Goal: Task Accomplishment & Management: Complete application form

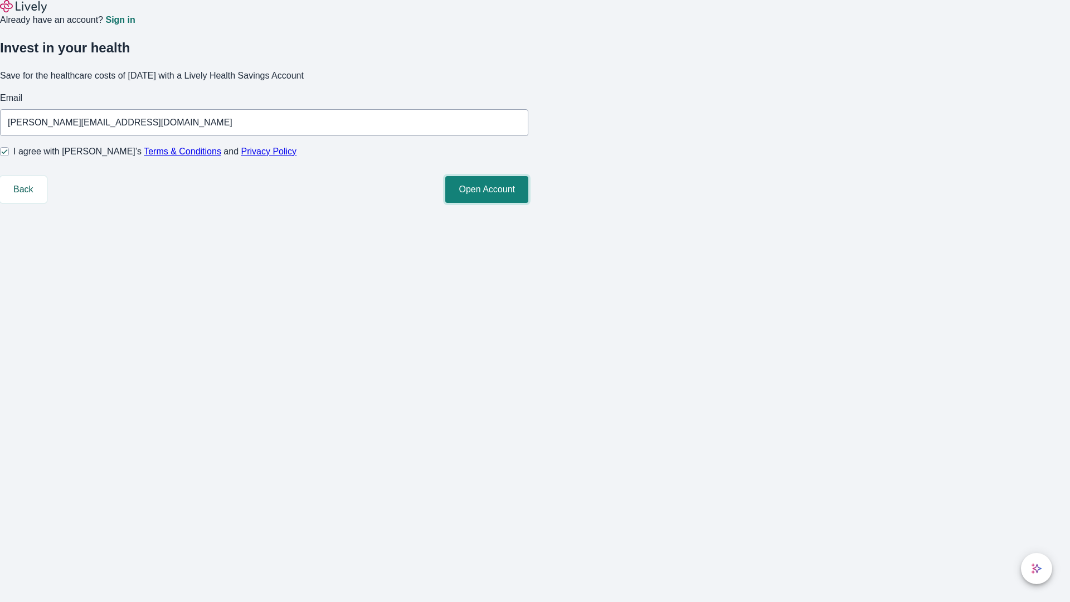
click at [529, 203] on button "Open Account" at bounding box center [486, 189] width 83 height 27
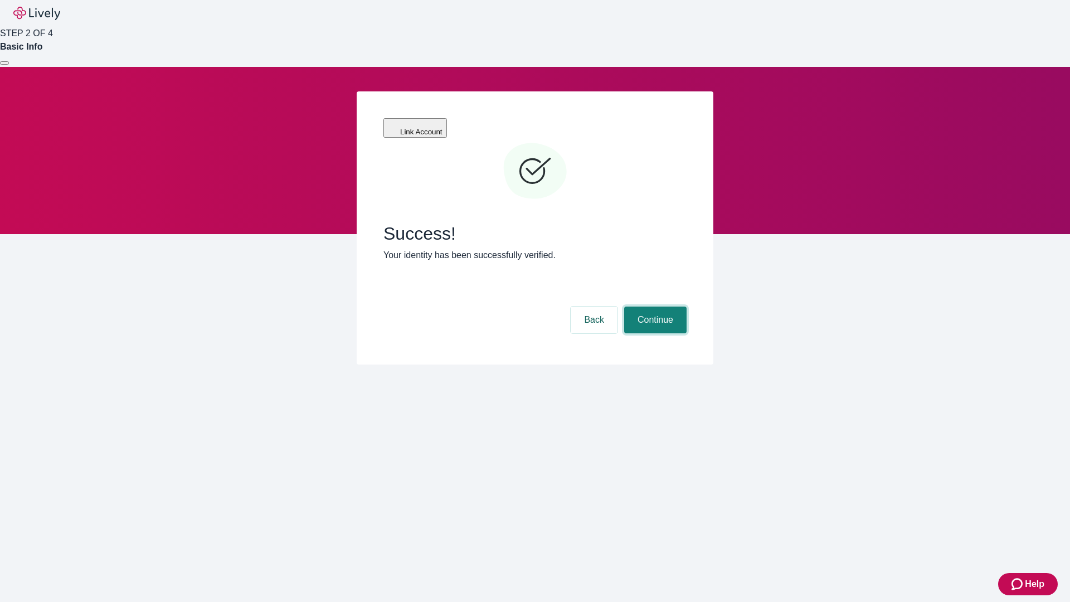
click at [654, 307] on button "Continue" at bounding box center [655, 320] width 62 height 27
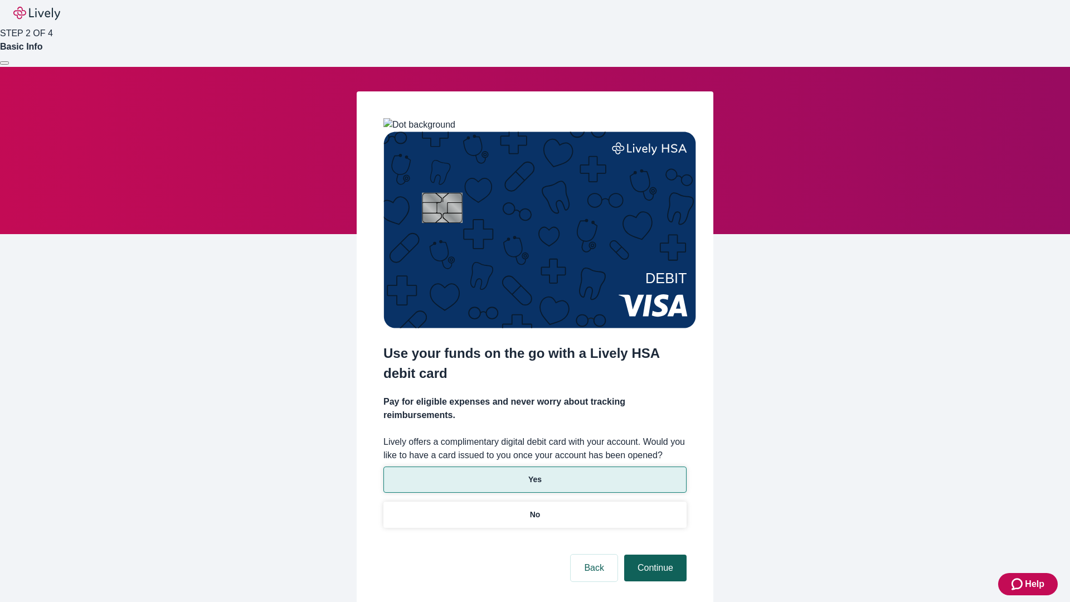
click at [535, 474] on p "Yes" at bounding box center [535, 480] width 13 height 12
click at [654, 555] on button "Continue" at bounding box center [655, 568] width 62 height 27
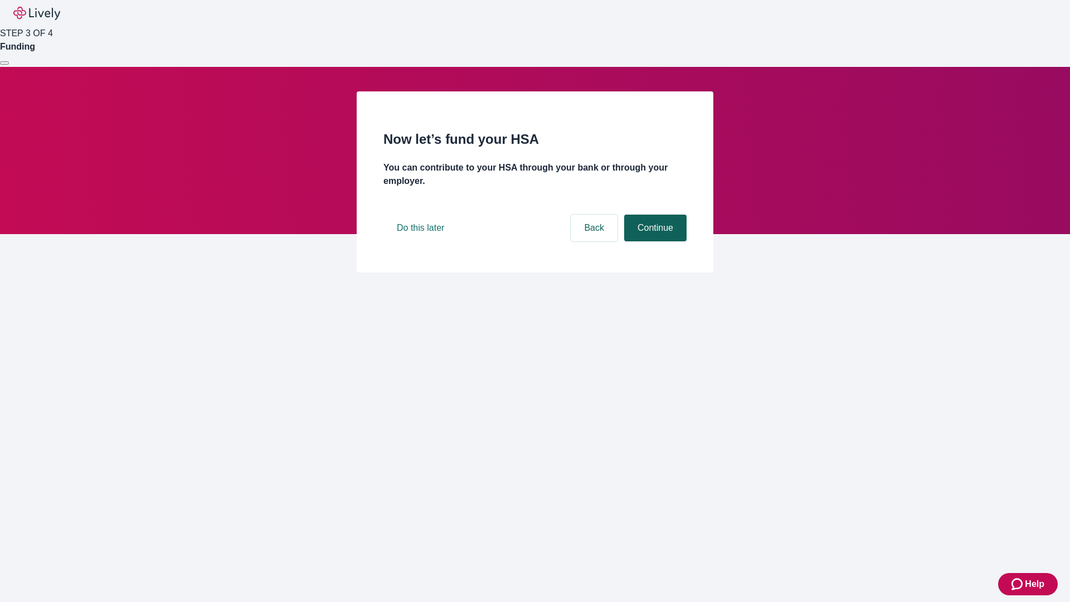
click at [654, 241] on button "Continue" at bounding box center [655, 228] width 62 height 27
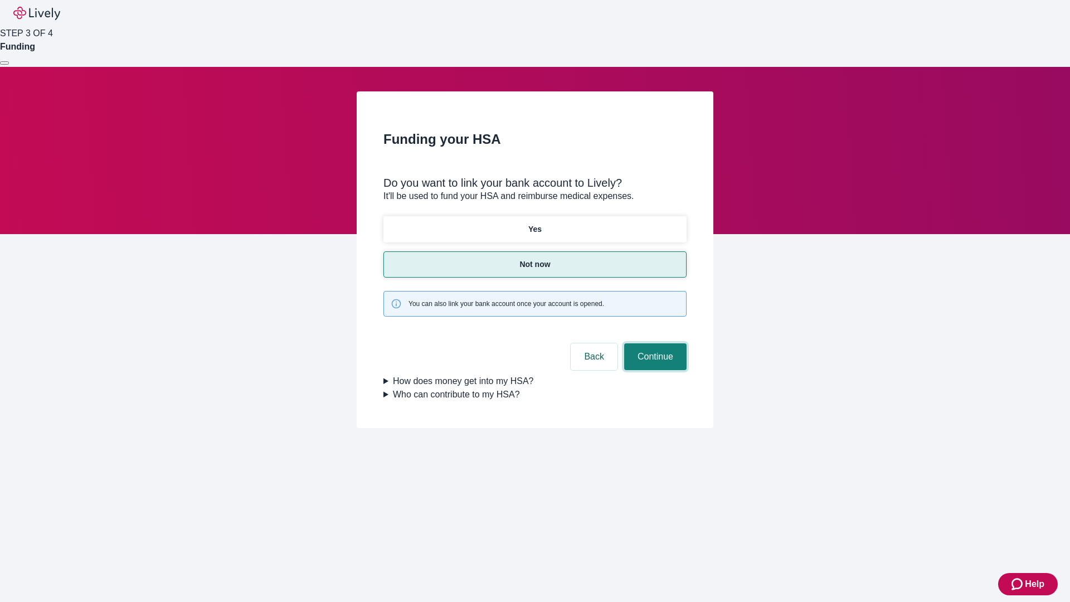
click at [654, 343] on button "Continue" at bounding box center [655, 356] width 62 height 27
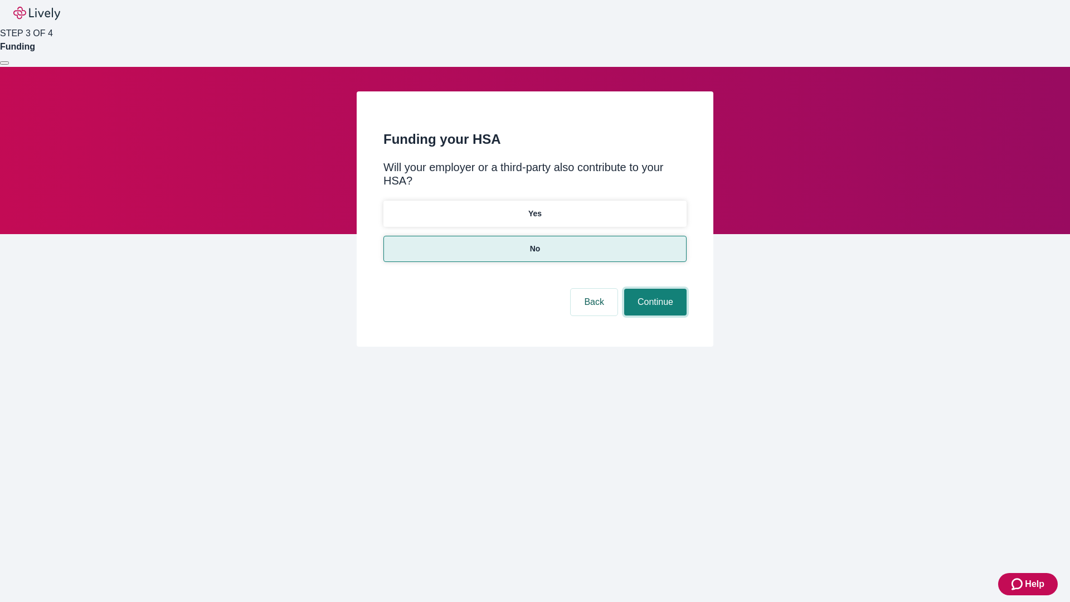
click at [654, 289] on button "Continue" at bounding box center [655, 302] width 62 height 27
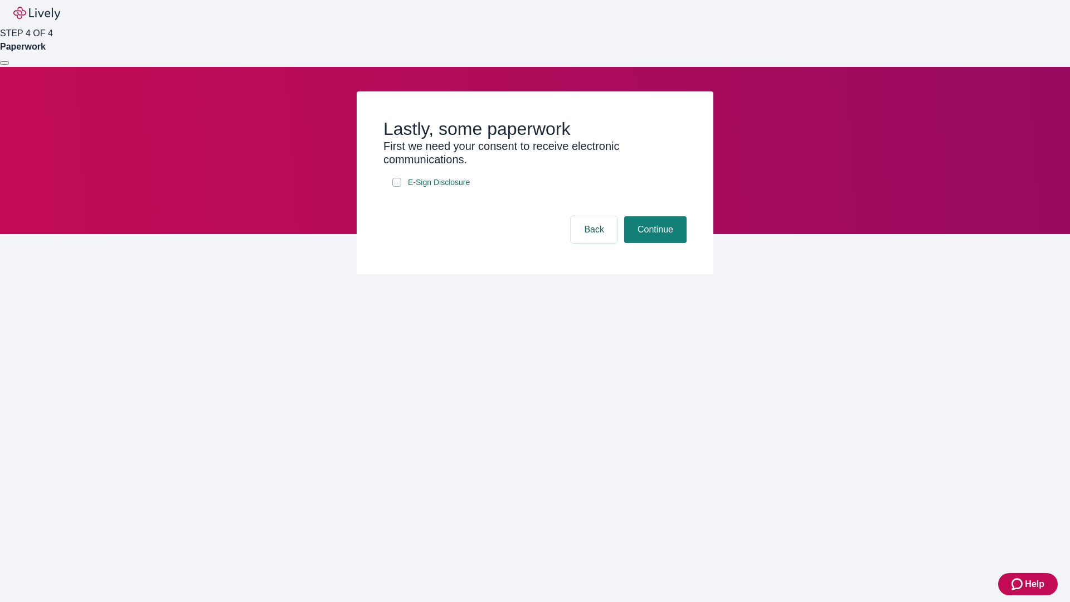
click at [397, 187] on input "E-Sign Disclosure" at bounding box center [397, 182] width 9 height 9
checkbox input "true"
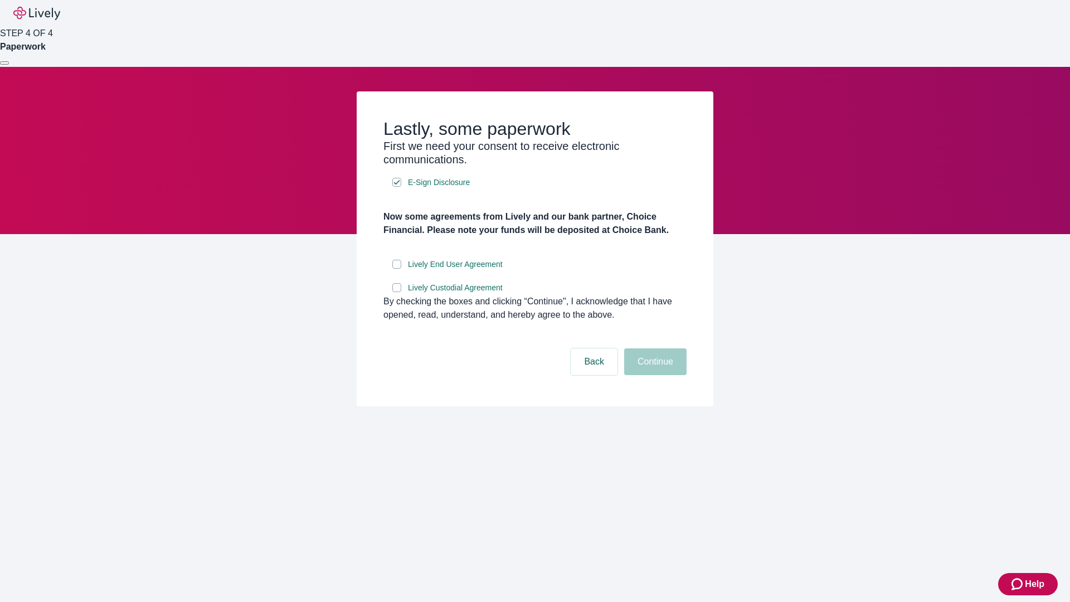
click at [397, 269] on input "Lively End User Agreement" at bounding box center [397, 264] width 9 height 9
checkbox input "true"
click at [397, 292] on input "Lively Custodial Agreement" at bounding box center [397, 287] width 9 height 9
checkbox input "true"
click at [654, 375] on button "Continue" at bounding box center [655, 361] width 62 height 27
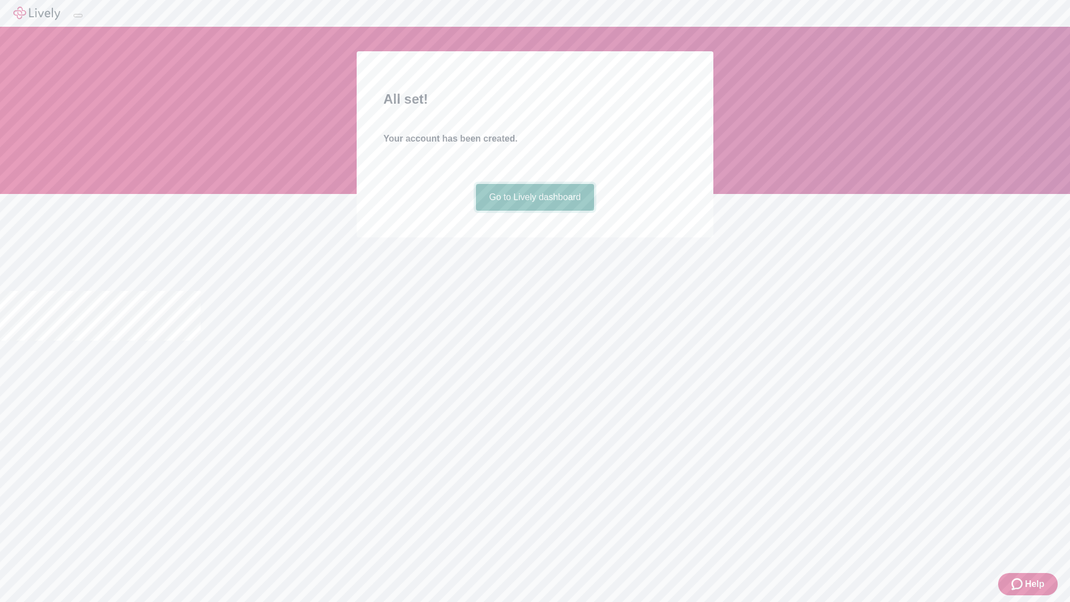
click at [535, 211] on link "Go to Lively dashboard" at bounding box center [535, 197] width 119 height 27
